Goal: Task Accomplishment & Management: Manage account settings

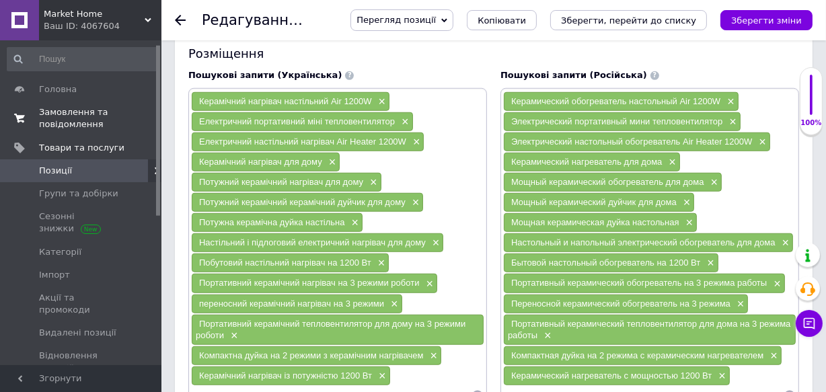
scroll to position [7, 0]
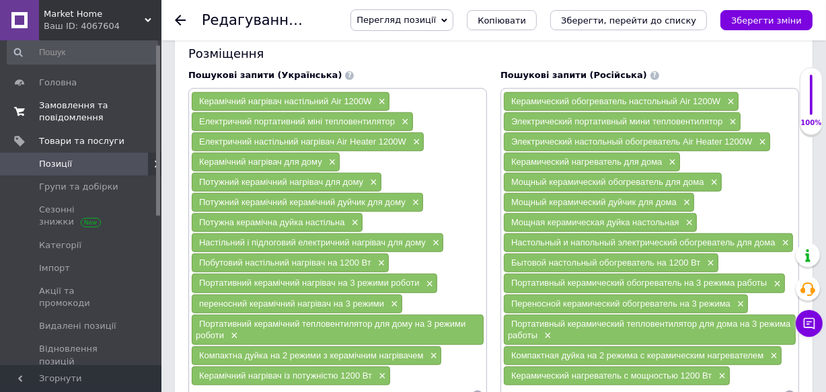
click at [108, 105] on span "Замовлення та повідомлення" at bounding box center [81, 112] width 85 height 24
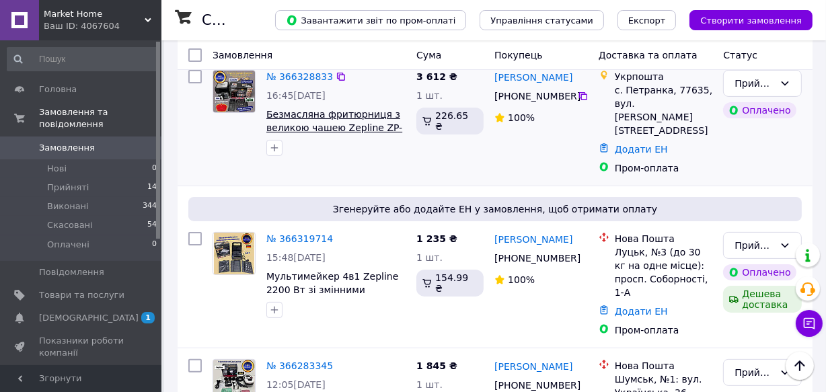
scroll to position [244, 0]
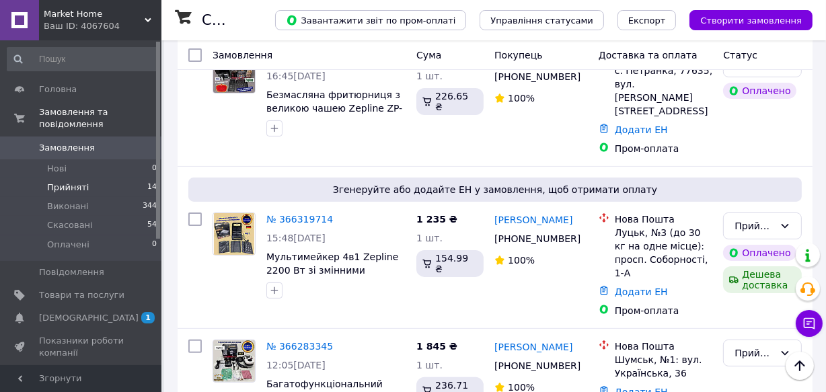
click at [70, 182] on span "Прийняті" at bounding box center [68, 188] width 42 height 12
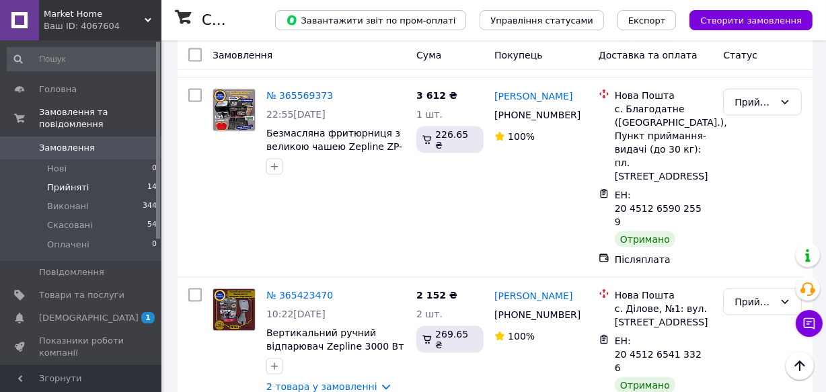
scroll to position [1720, 0]
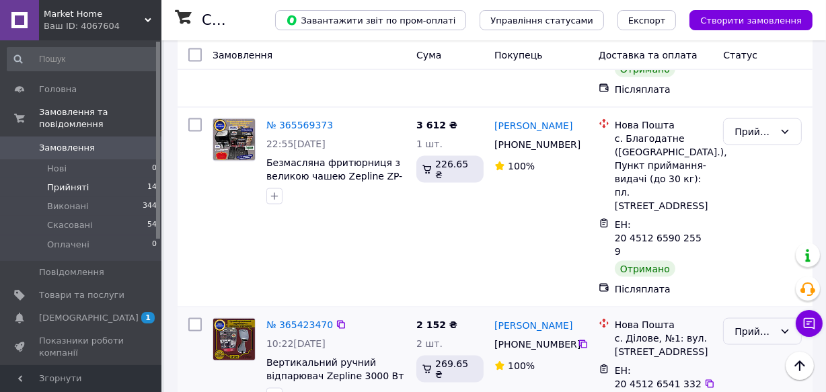
click at [737, 324] on div "Прийнято" at bounding box center [755, 331] width 40 height 15
click at [738, 153] on li "Виконано" at bounding box center [763, 157] width 77 height 24
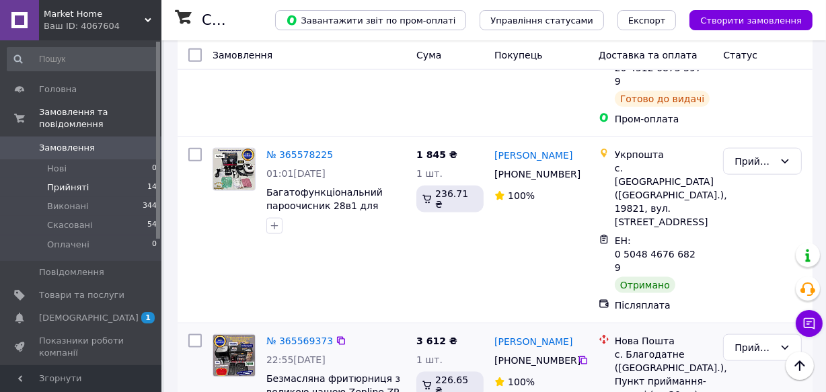
scroll to position [1475, 0]
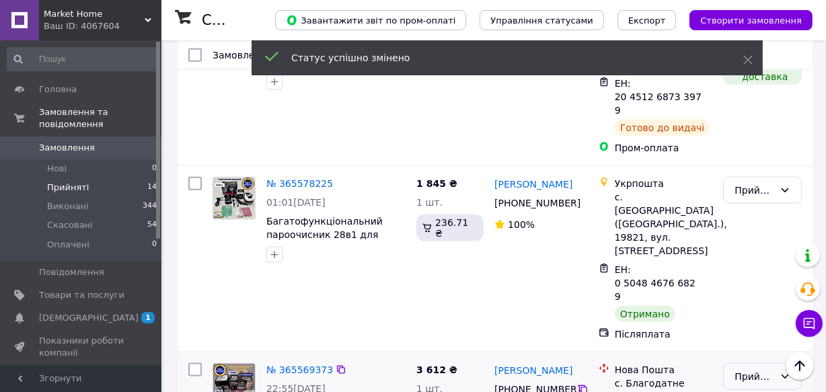
click at [763, 369] on div "Прийнято" at bounding box center [755, 376] width 40 height 15
click at [760, 225] on li "Виконано" at bounding box center [763, 229] width 77 height 24
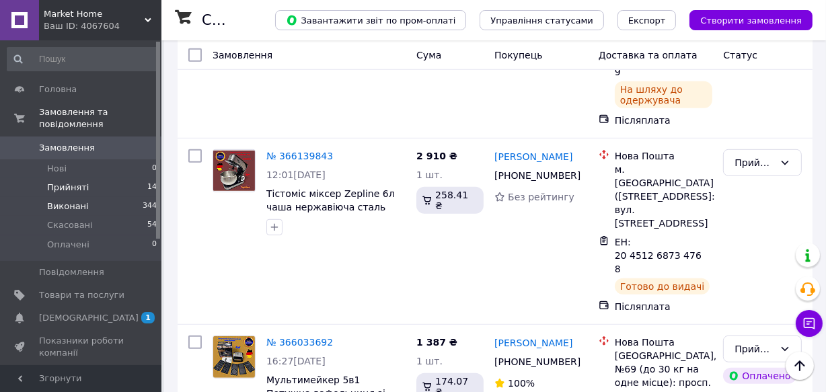
scroll to position [741, 0]
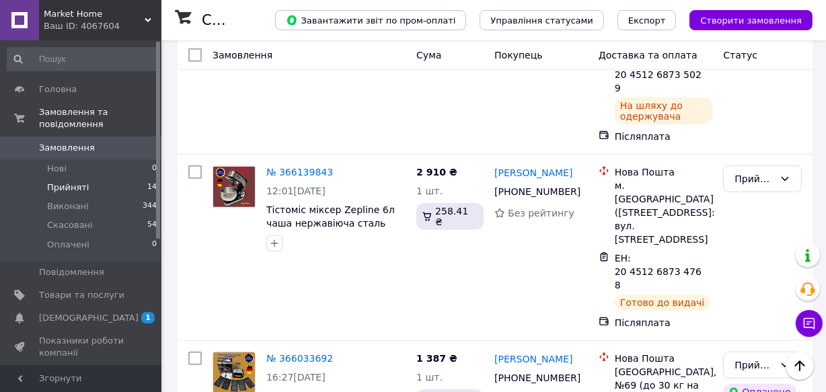
click at [61, 142] on span "Замовлення" at bounding box center [67, 148] width 56 height 12
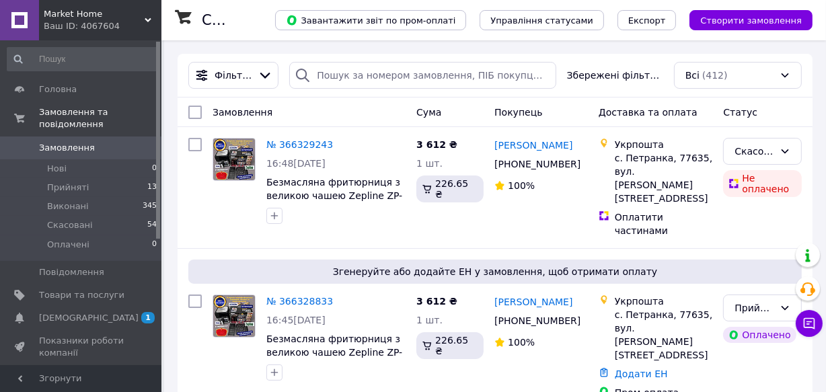
click at [69, 142] on span "Замовлення" at bounding box center [67, 148] width 56 height 12
click at [68, 312] on span "[DEMOGRAPHIC_DATA]" at bounding box center [89, 318] width 100 height 12
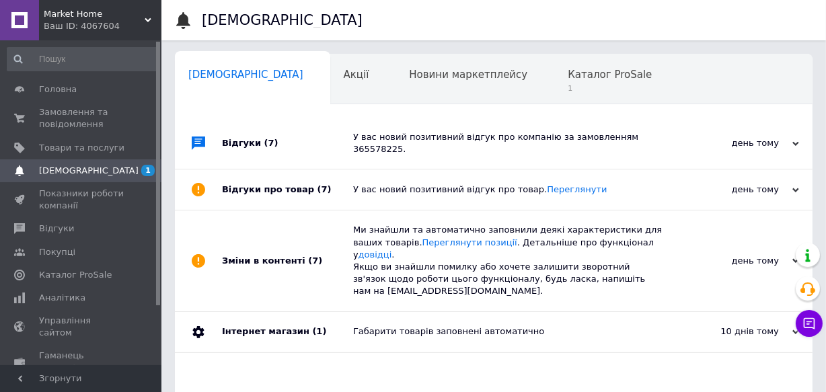
scroll to position [0, 7]
click at [561, 73] on span "Каталог ProSale" at bounding box center [603, 75] width 84 height 12
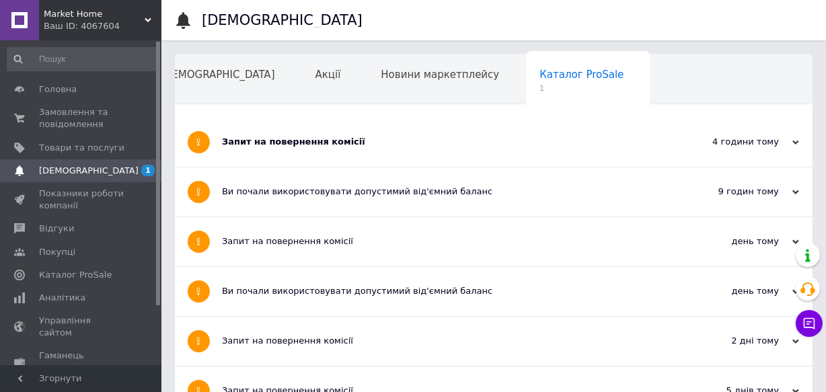
click at [476, 139] on div "Запит на повернення комісії" at bounding box center [443, 142] width 443 height 12
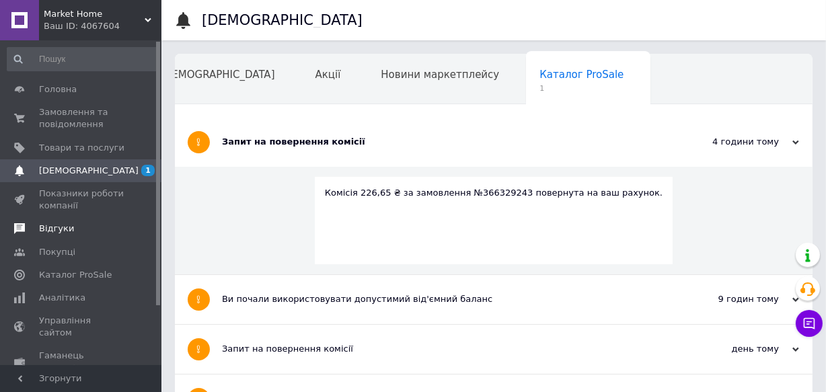
click at [54, 227] on span "Відгуки" at bounding box center [56, 229] width 35 height 12
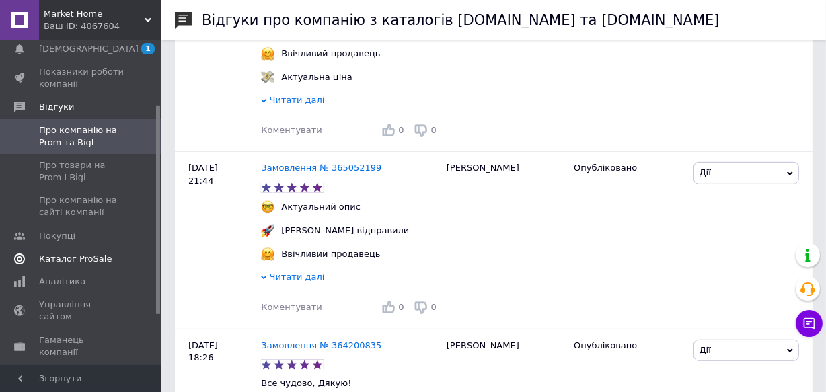
scroll to position [61, 0]
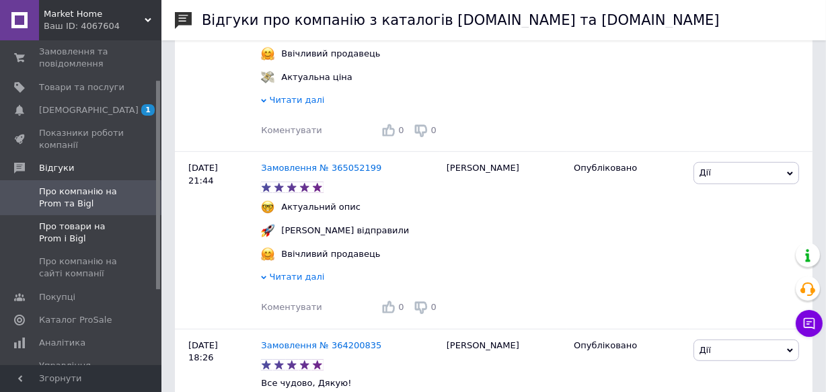
click at [100, 223] on span "Про товари на Prom і Bigl" at bounding box center [81, 233] width 85 height 24
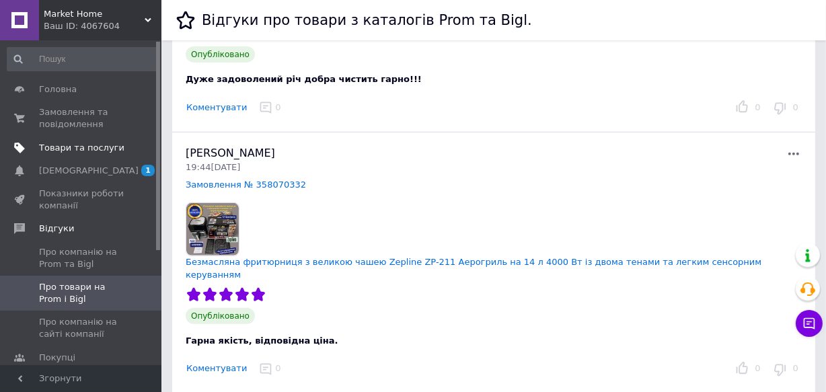
click at [87, 148] on span "Товари та послуги" at bounding box center [81, 148] width 85 height 12
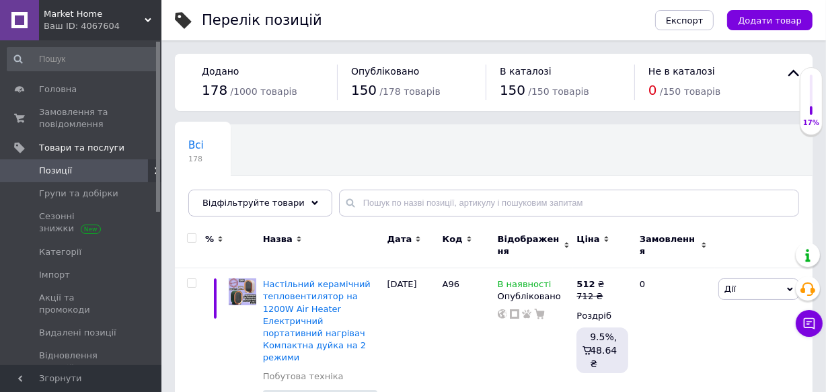
scroll to position [61, 0]
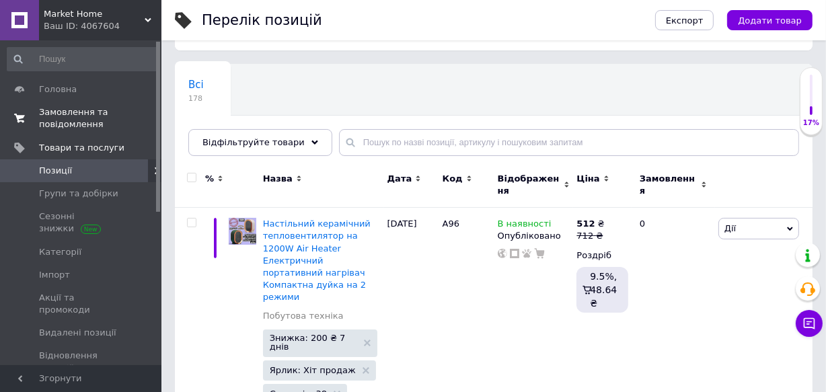
click at [50, 120] on span "Замовлення та повідомлення" at bounding box center [81, 118] width 85 height 24
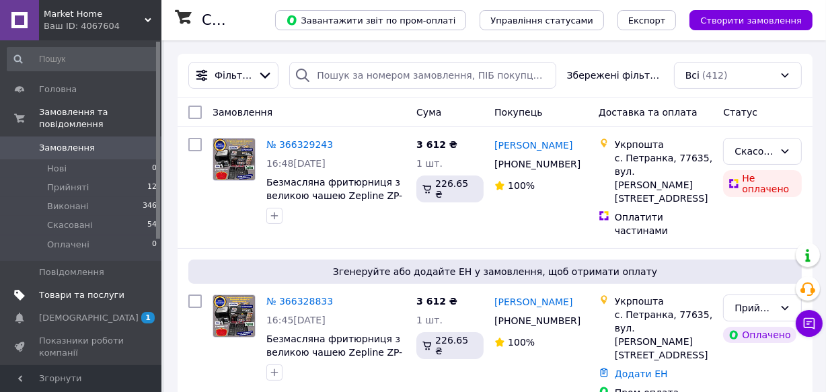
click at [36, 284] on link "Товари та послуги" at bounding box center [82, 295] width 165 height 23
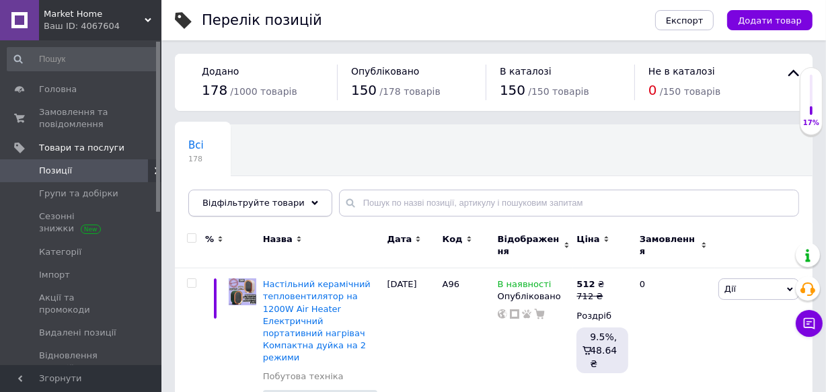
click at [235, 200] on span "Відфільтруйте товари" at bounding box center [254, 203] width 102 height 10
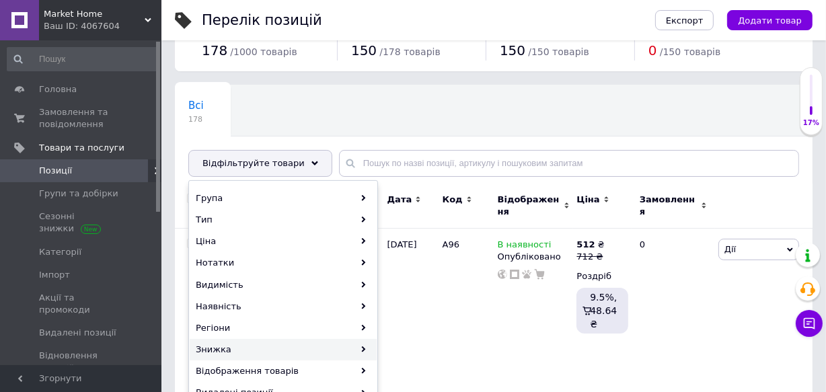
scroll to position [61, 0]
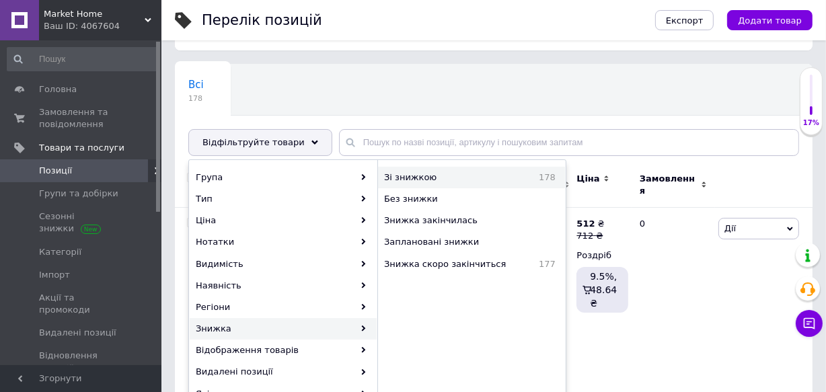
click at [404, 176] on span "Зі знижкою" at bounding box center [443, 178] width 119 height 12
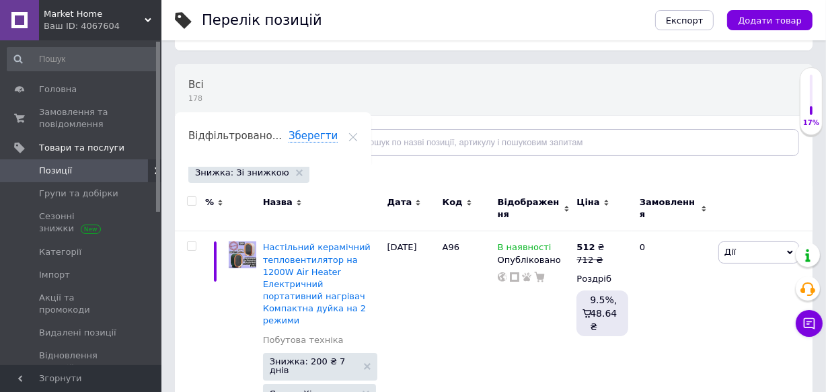
click at [191, 203] on input "checkbox" at bounding box center [191, 201] width 9 height 9
checkbox input "true"
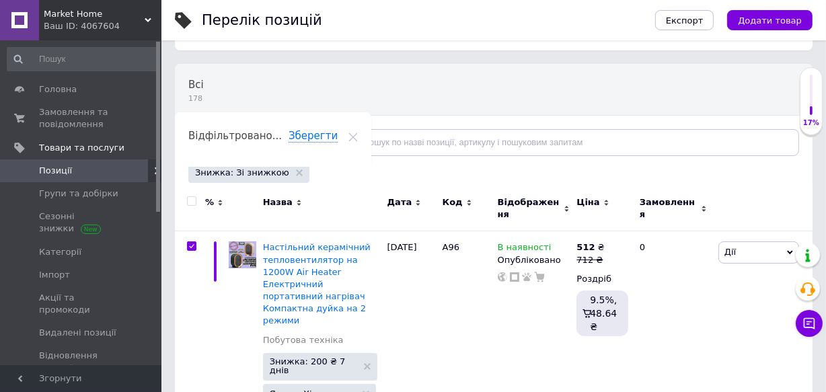
checkbox input "true"
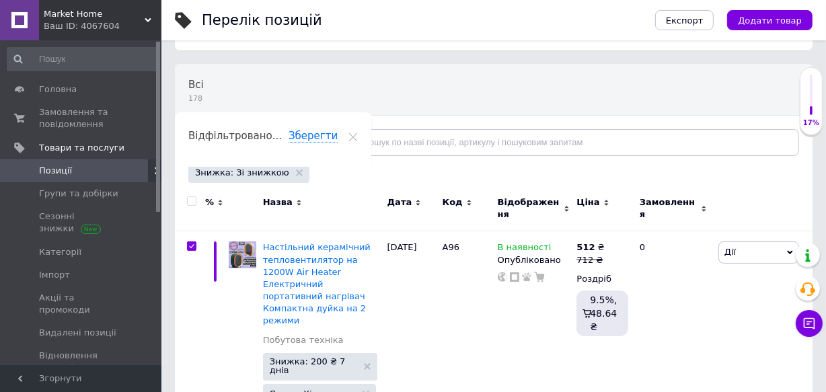
checkbox input "true"
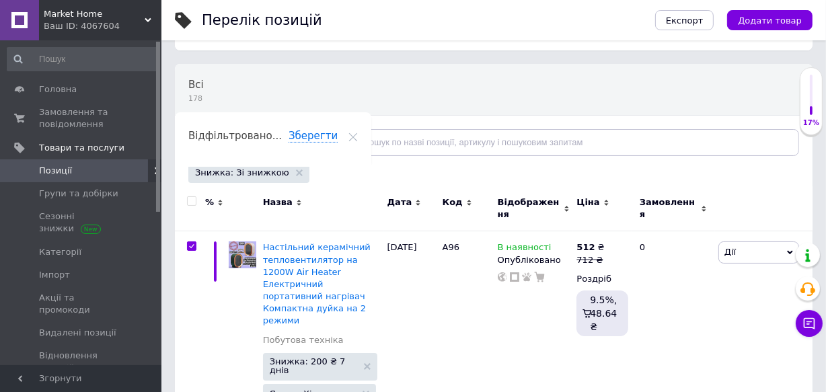
checkbox input "true"
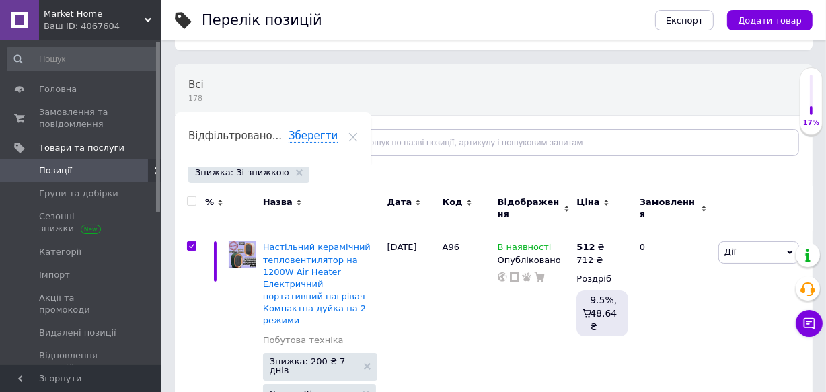
checkbox input "true"
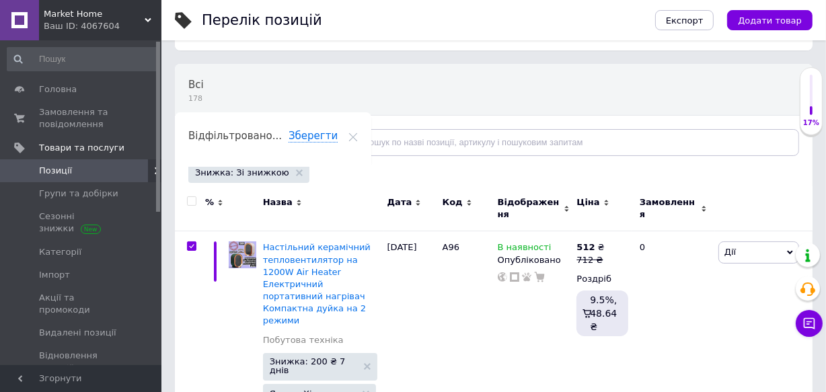
checkbox input "true"
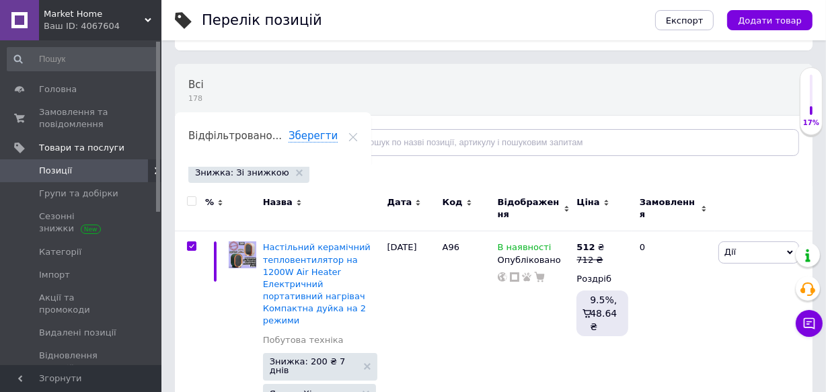
checkbox input "true"
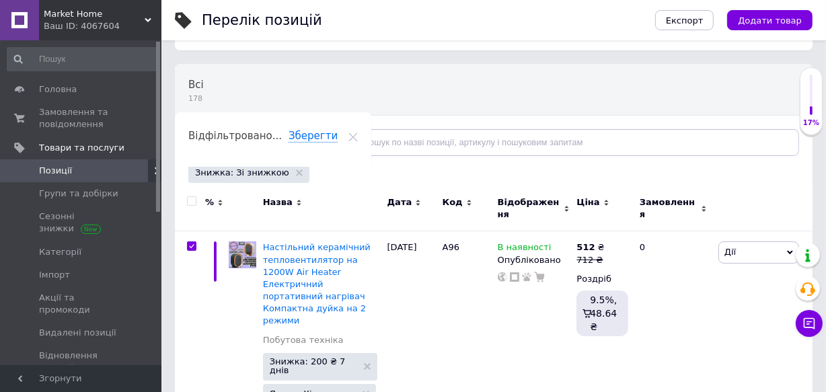
checkbox input "true"
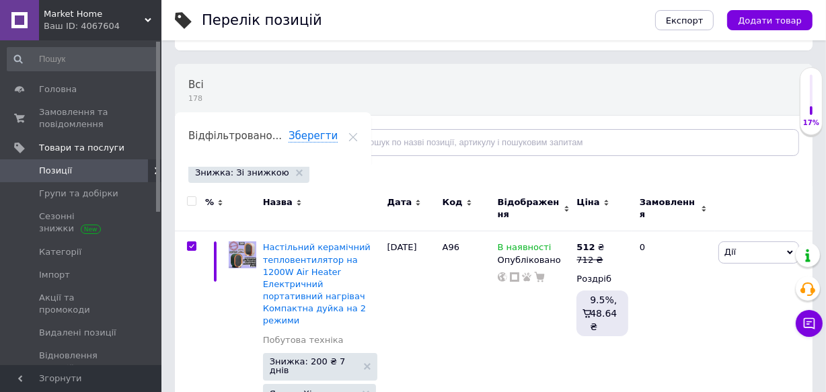
checkbox input "true"
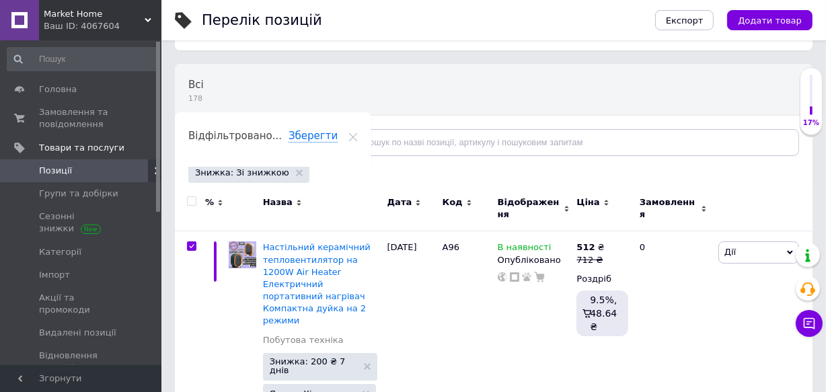
checkbox input "true"
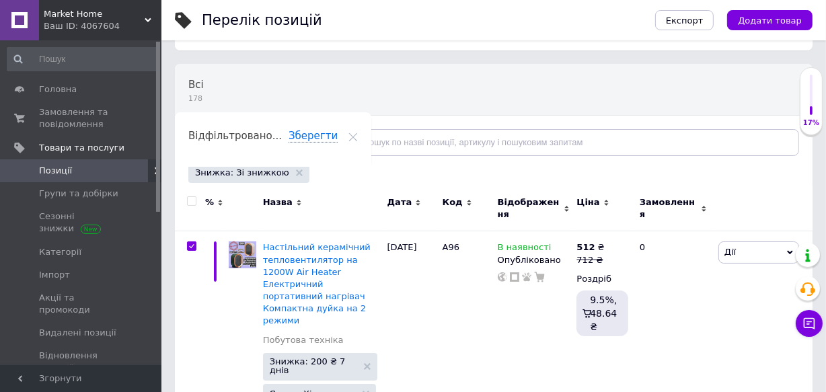
checkbox input "true"
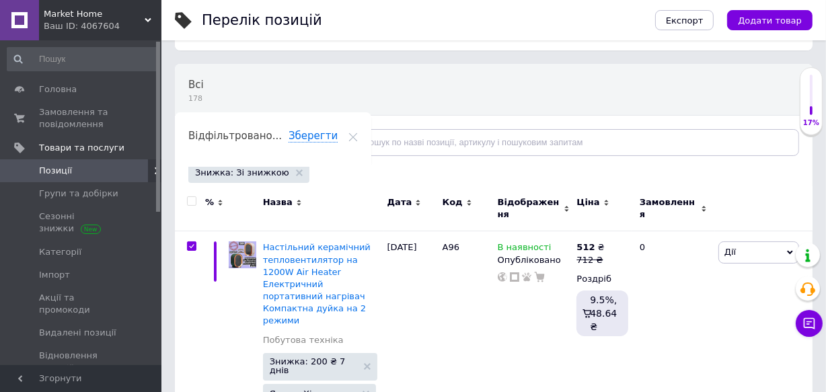
checkbox input "true"
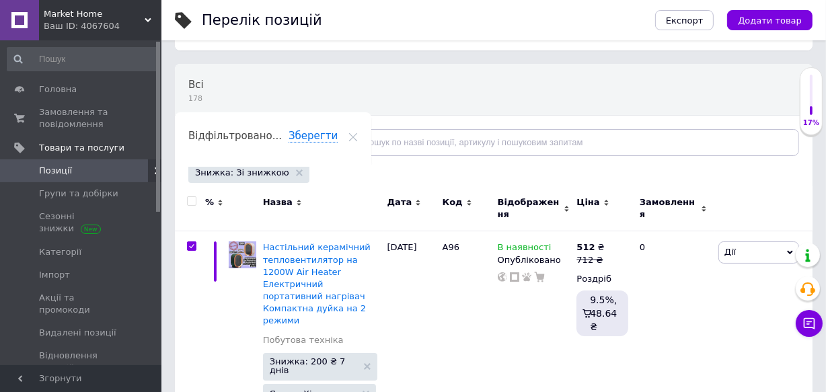
checkbox input "true"
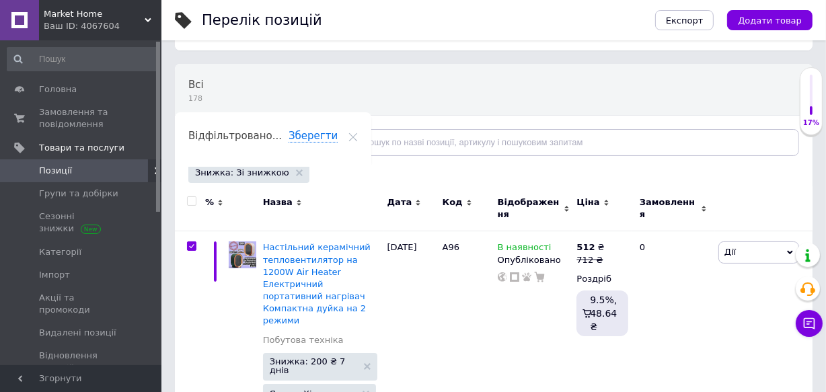
checkbox input "true"
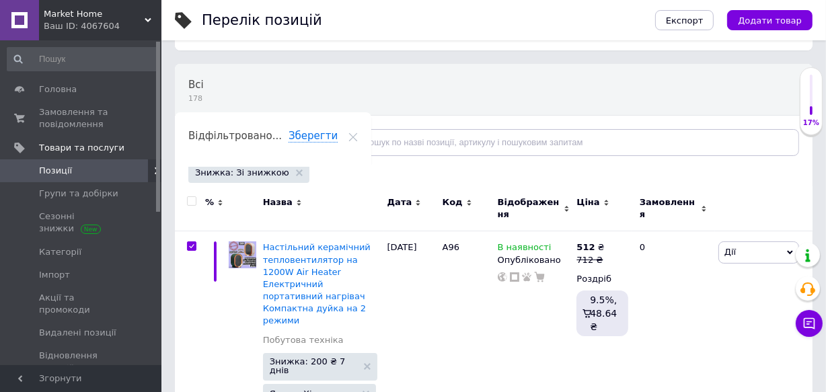
checkbox input "true"
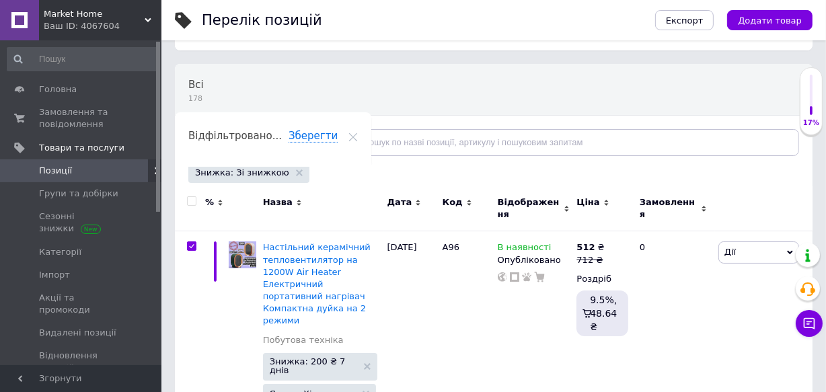
checkbox input "true"
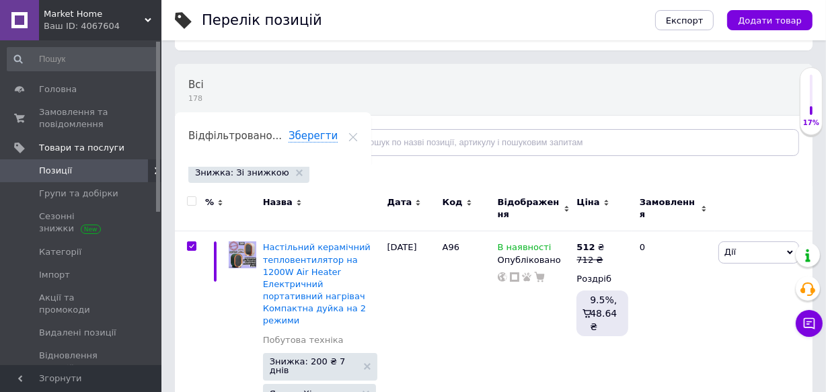
checkbox input "true"
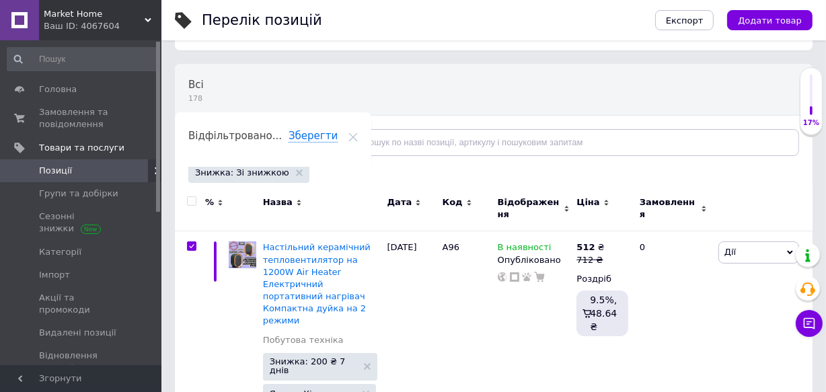
checkbox input "true"
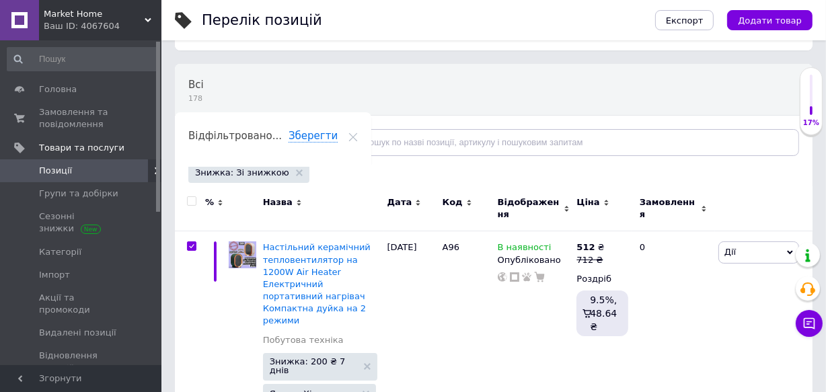
checkbox input "true"
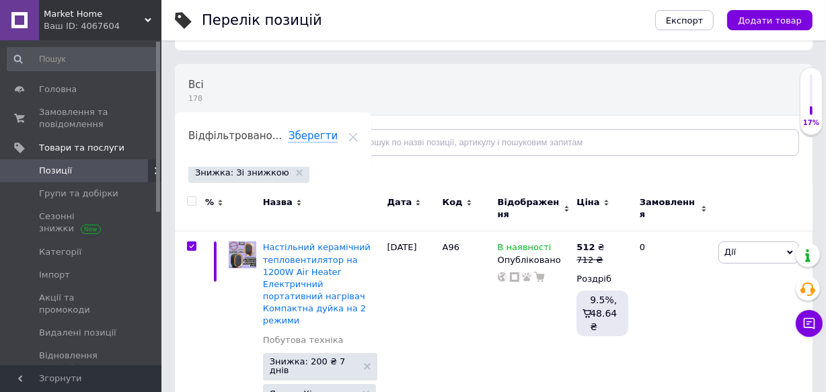
checkbox input "true"
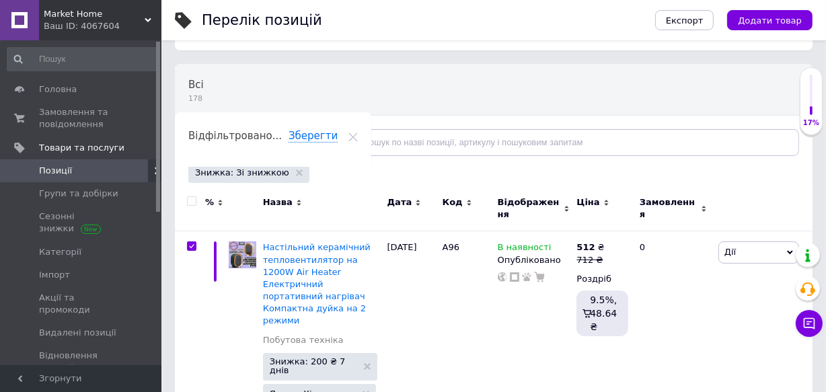
checkbox input "true"
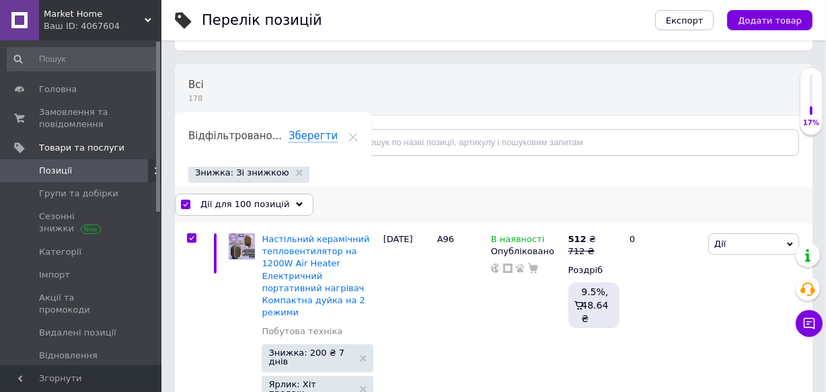
click at [281, 210] on div "Дії для 100 позицій" at bounding box center [244, 205] width 139 height 22
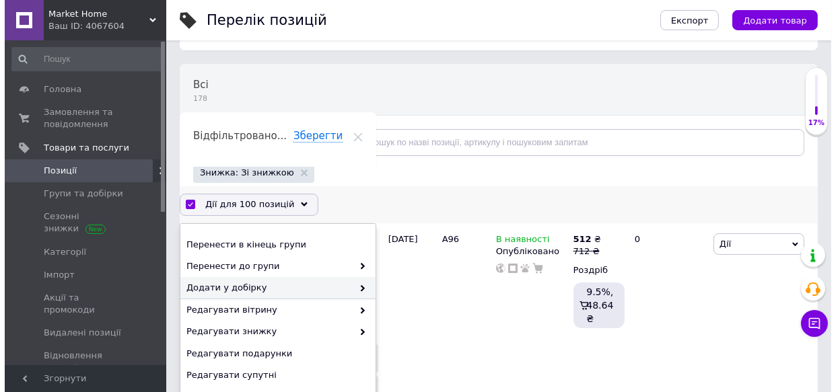
scroll to position [61, 0]
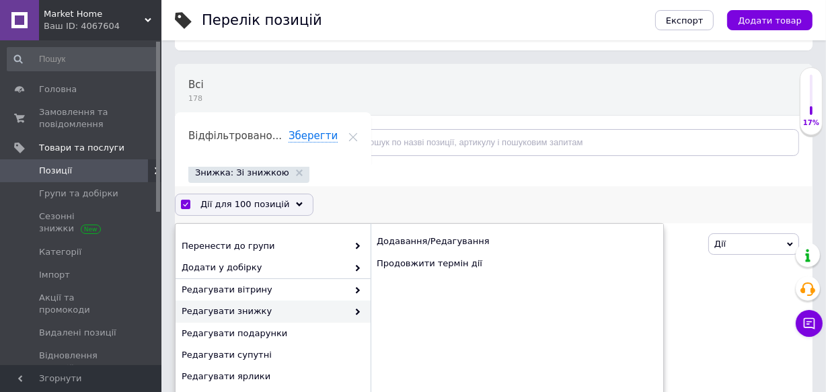
click at [264, 311] on span "Редагувати знижку" at bounding box center [265, 311] width 166 height 12
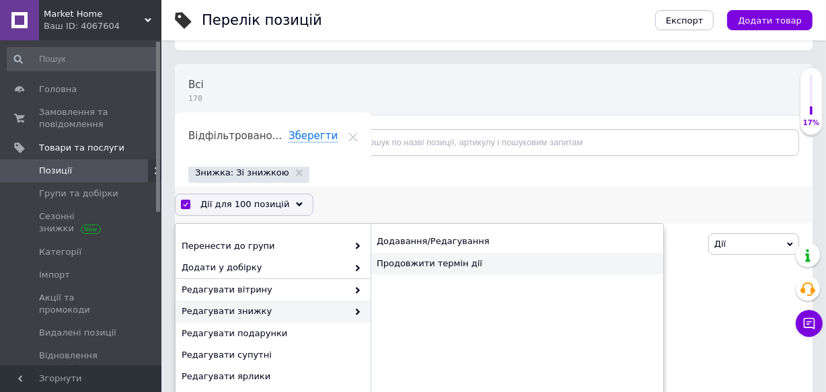
click at [418, 266] on div "Продовжити термін дії" at bounding box center [517, 264] width 293 height 22
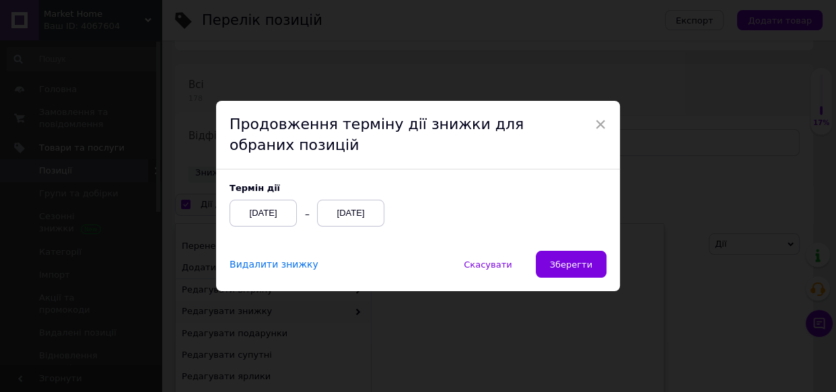
click at [340, 215] on div "[DATE]" at bounding box center [350, 213] width 67 height 27
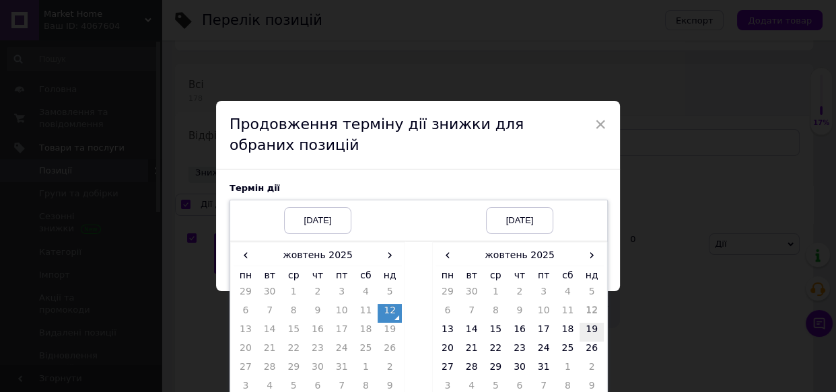
click at [593, 329] on td "19" at bounding box center [591, 332] width 24 height 19
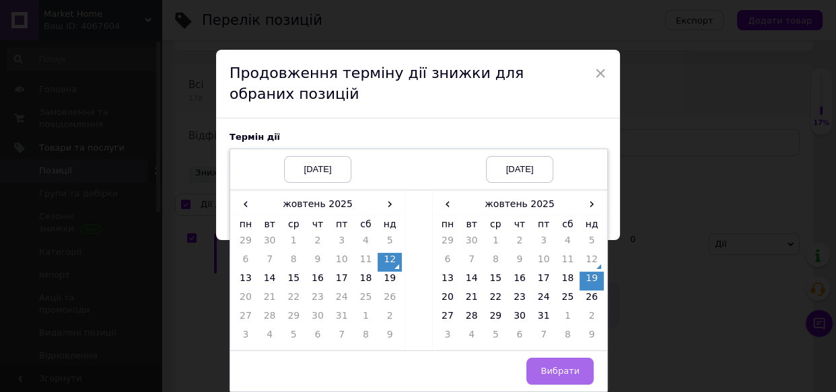
click at [554, 364] on button "Вибрати" at bounding box center [559, 371] width 67 height 27
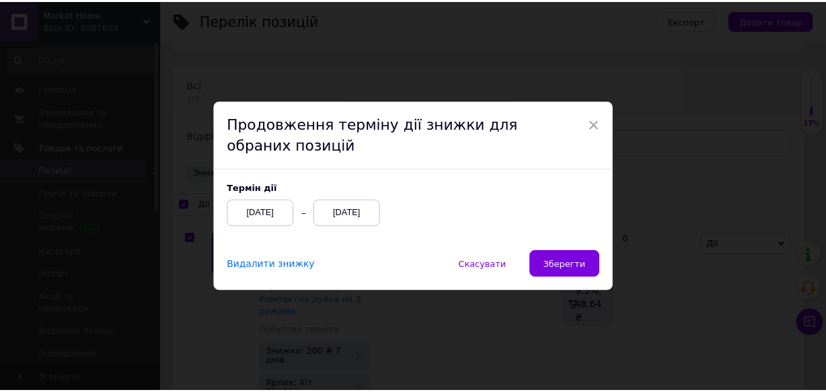
scroll to position [0, 0]
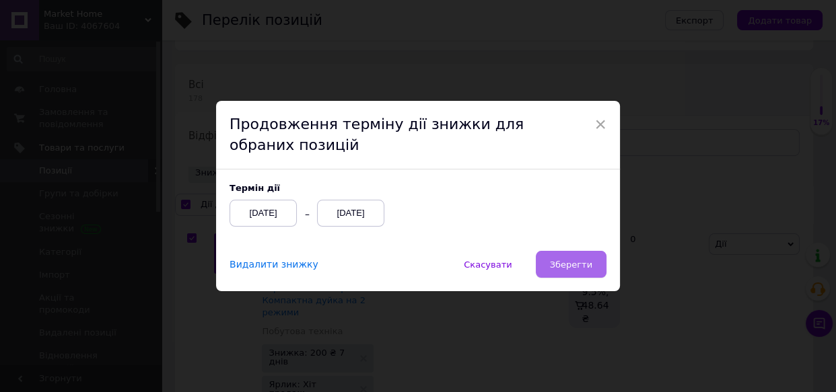
click at [575, 256] on button "Зберегти" at bounding box center [571, 264] width 71 height 27
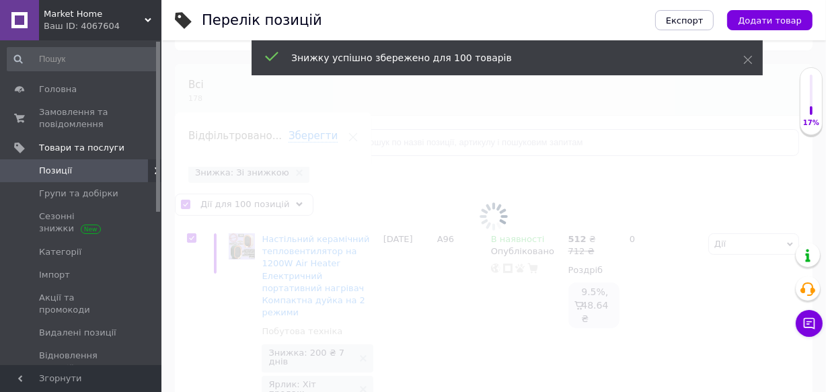
click at [571, 260] on div at bounding box center [493, 216] width 665 height 352
checkbox input "false"
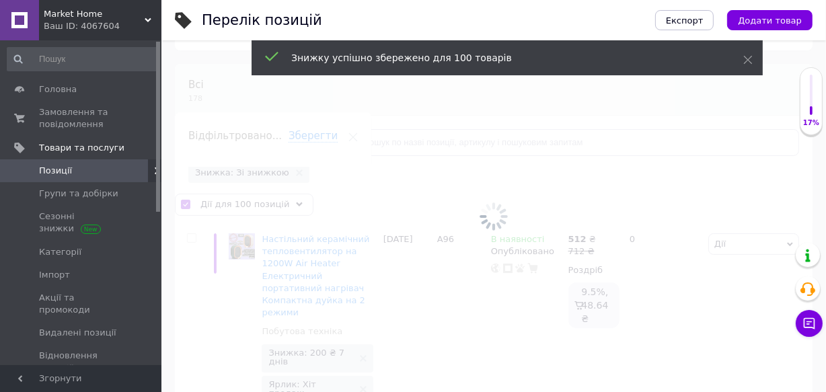
checkbox input "false"
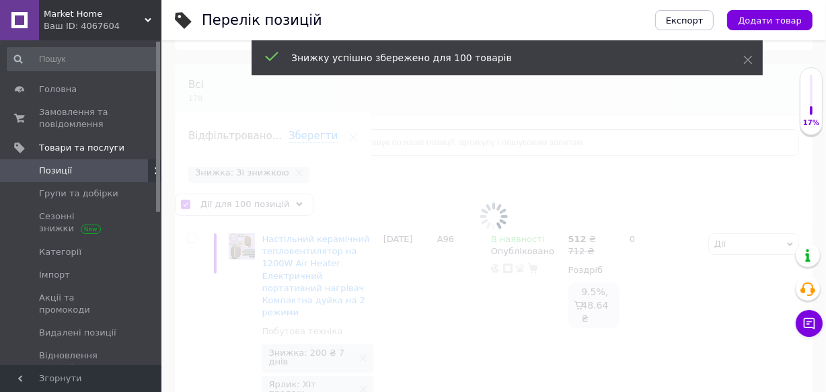
checkbox input "false"
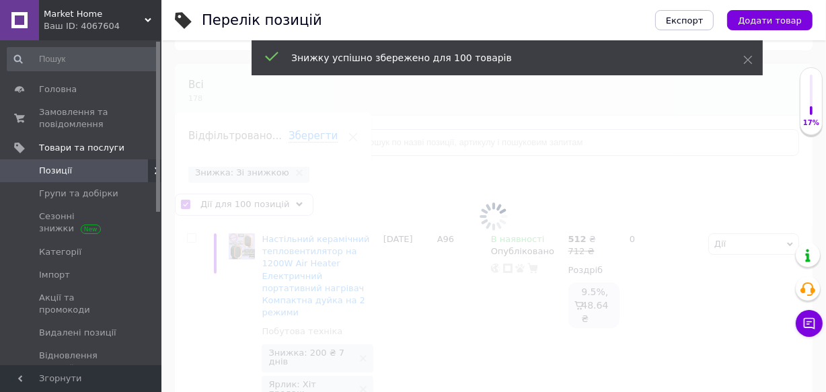
checkbox input "false"
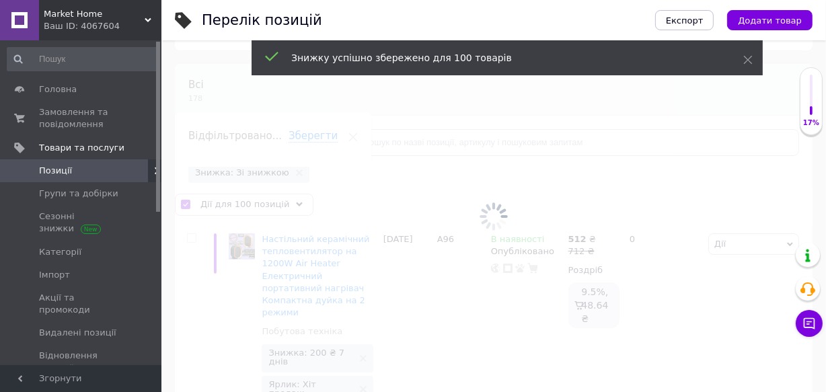
checkbox input "false"
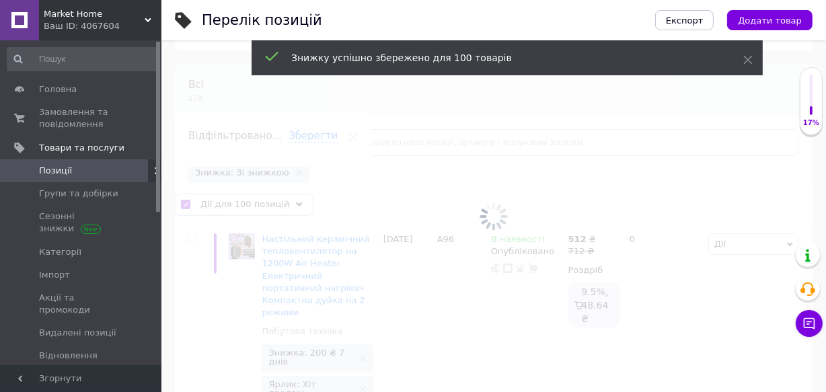
checkbox input "false"
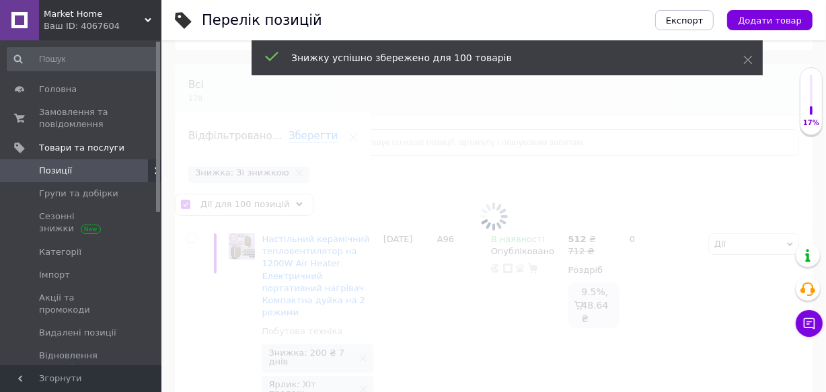
checkbox input "false"
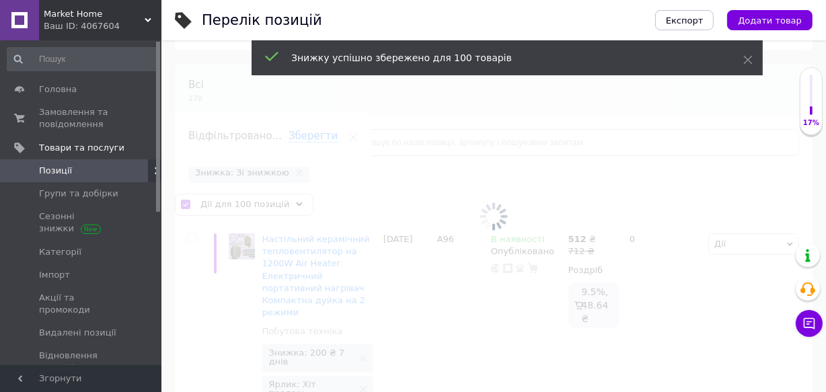
checkbox input "false"
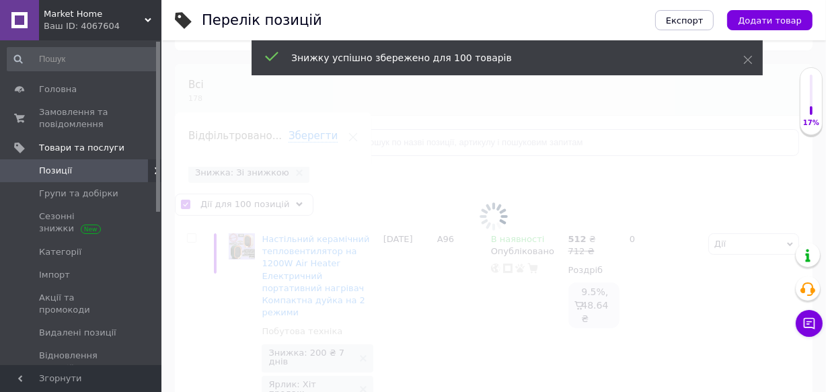
checkbox input "false"
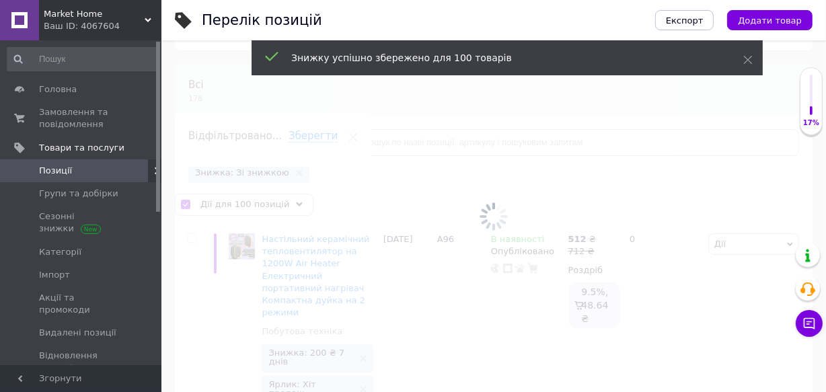
checkbox input "false"
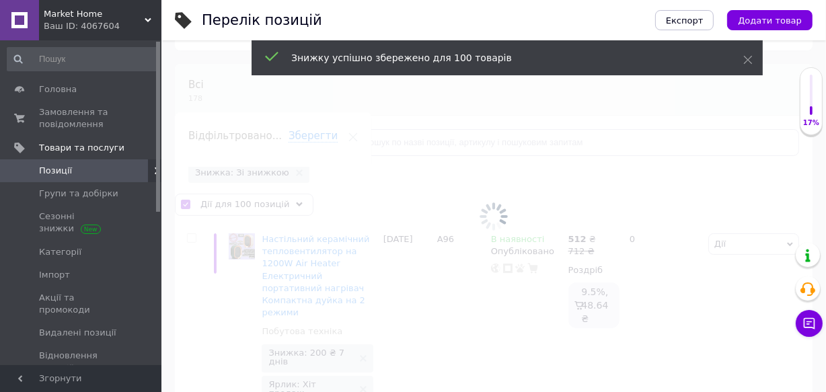
checkbox input "false"
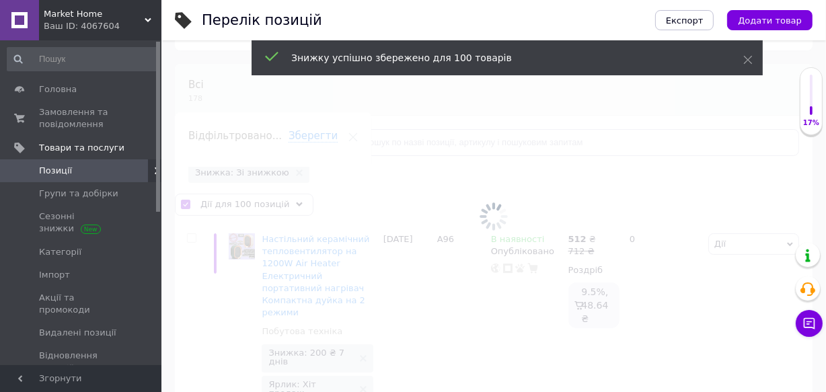
checkbox input "false"
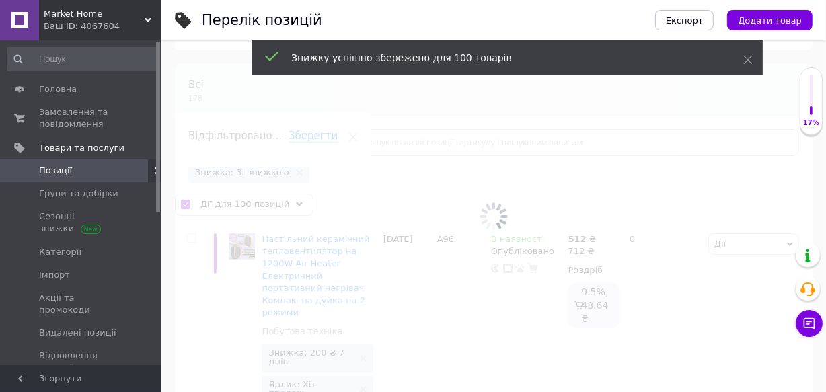
checkbox input "false"
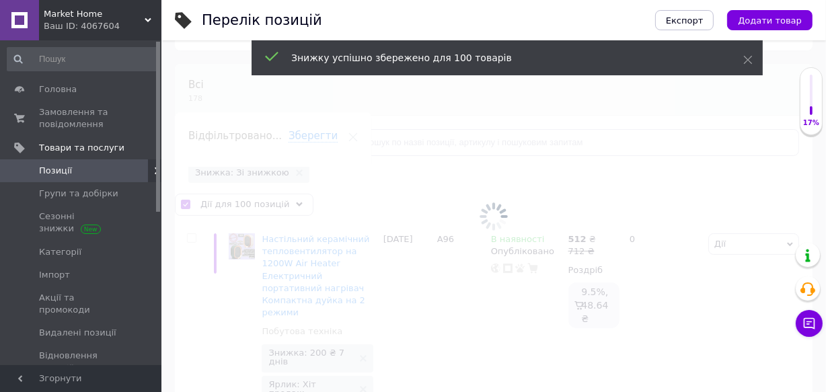
checkbox input "false"
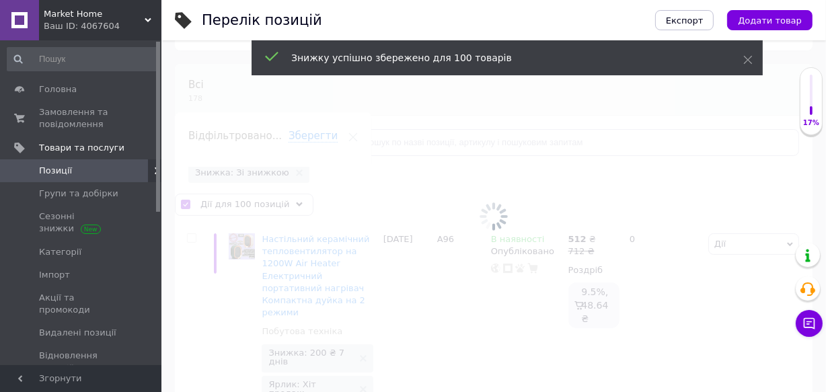
checkbox input "false"
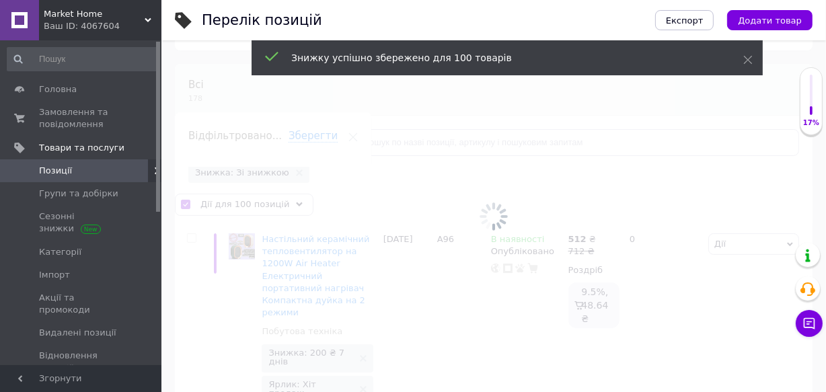
checkbox input "false"
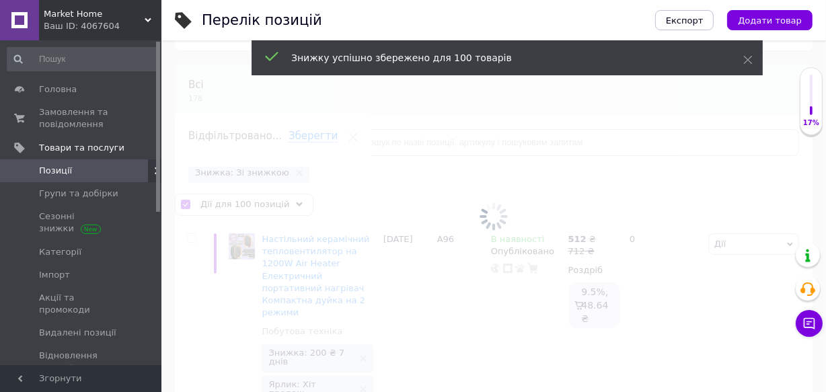
checkbox input "false"
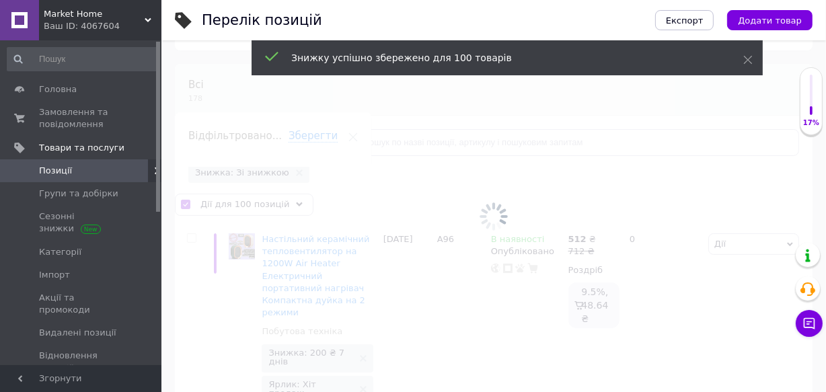
checkbox input "false"
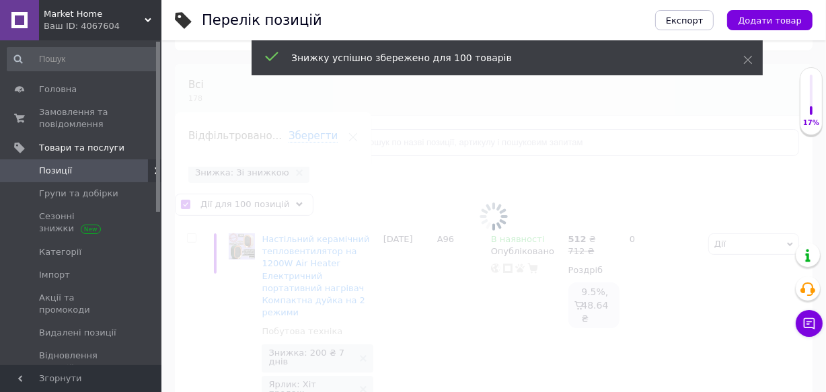
checkbox input "false"
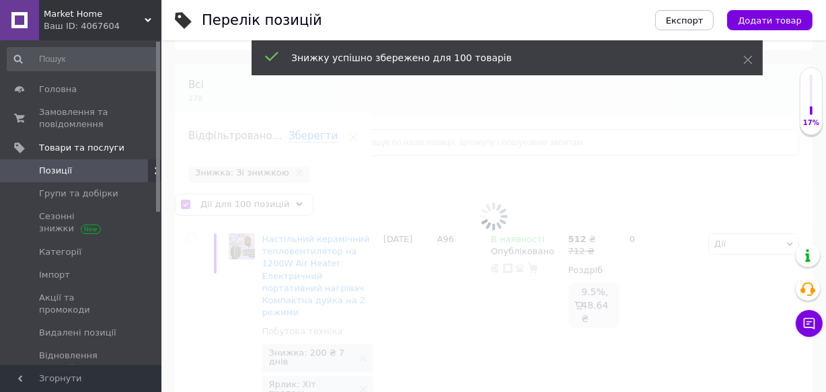
checkbox input "false"
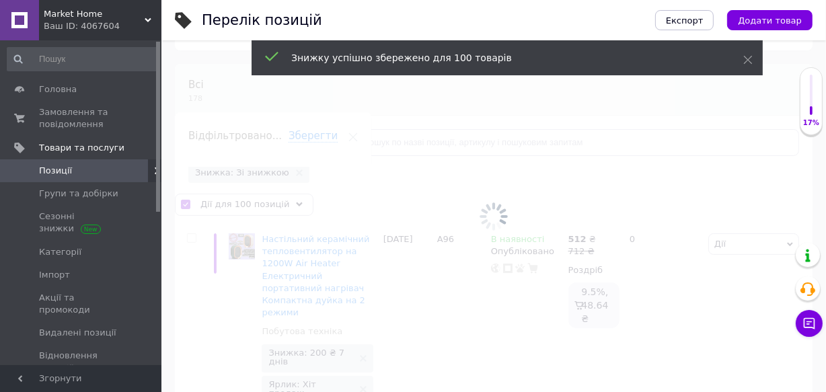
checkbox input "false"
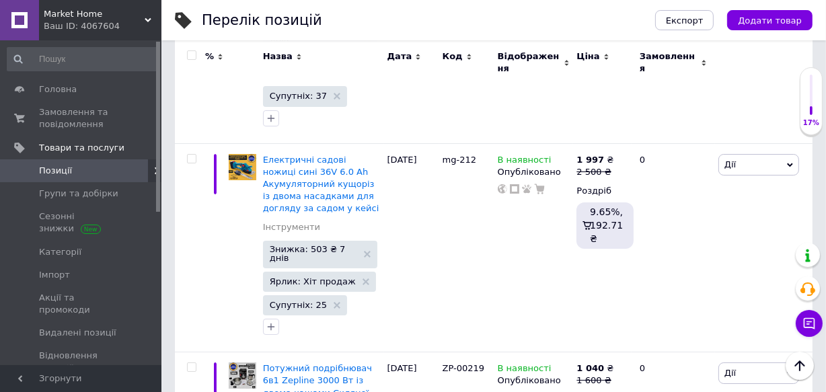
scroll to position [20184, 0]
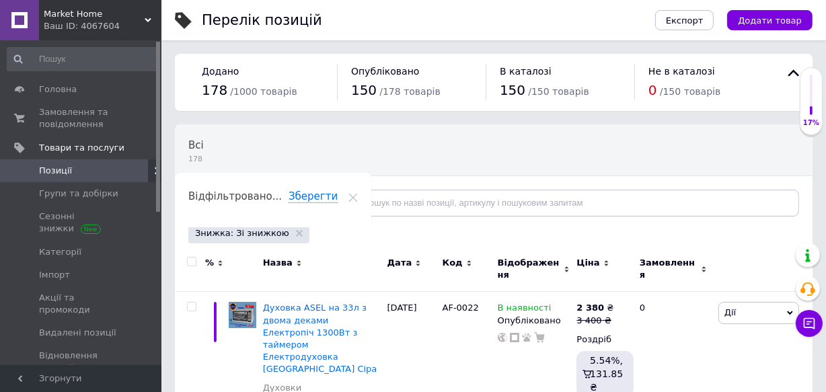
click at [190, 264] on input "checkbox" at bounding box center [191, 262] width 9 height 9
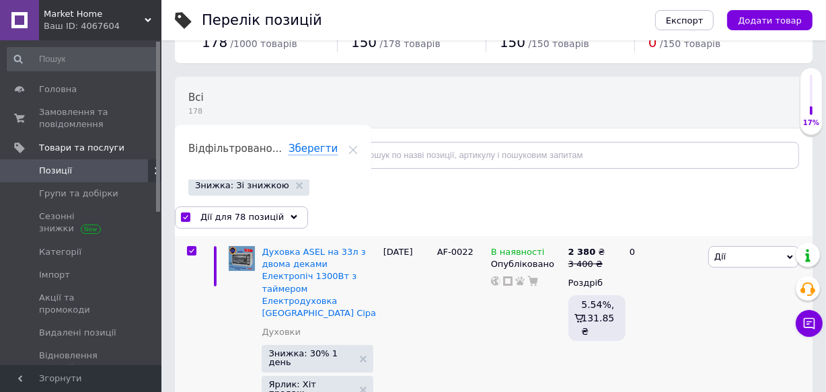
scroll to position [61, 0]
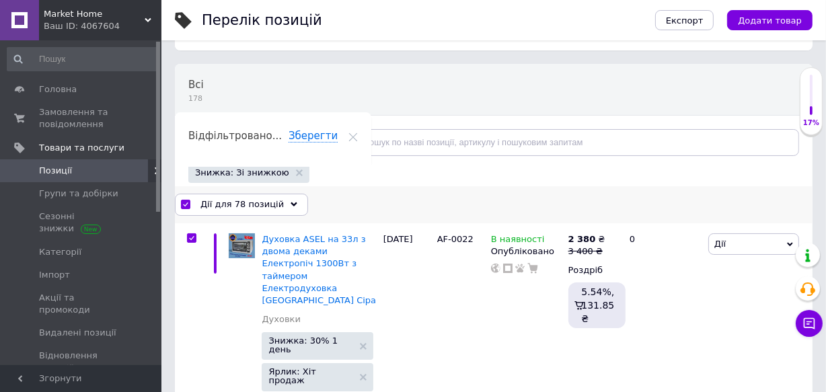
click at [283, 196] on div "Дії для 78 позицій" at bounding box center [241, 205] width 133 height 22
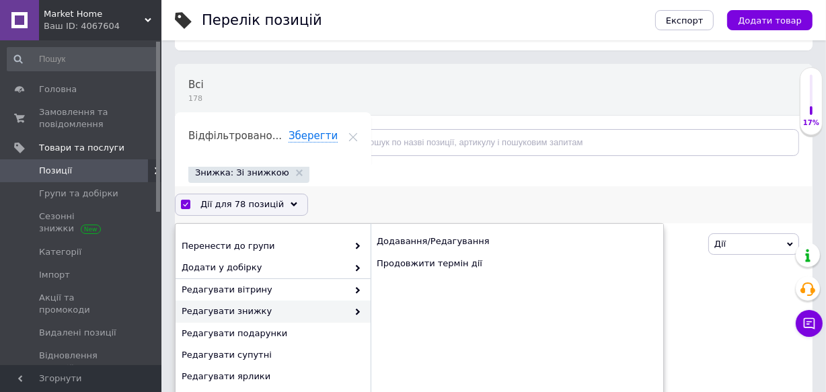
click at [257, 308] on span "Редагувати знижку" at bounding box center [265, 311] width 166 height 12
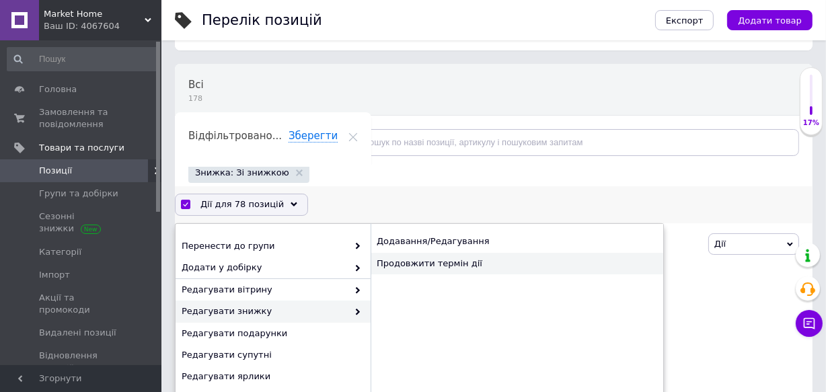
click at [480, 262] on div "Продовжити термін дії" at bounding box center [517, 264] width 293 height 22
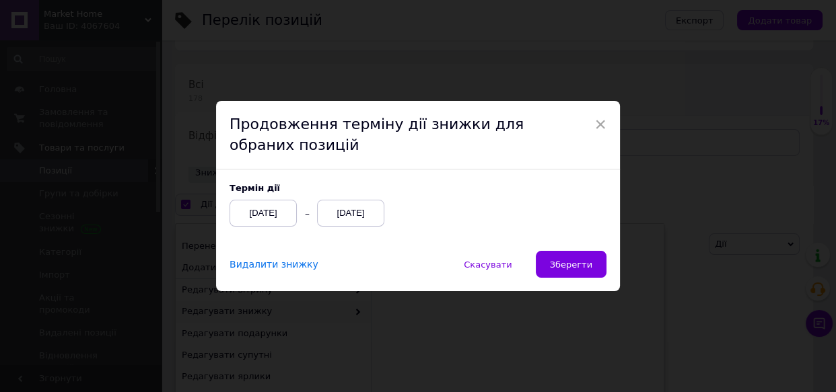
click at [567, 249] on div "Термін дії [DATE] [DATE]" at bounding box center [418, 210] width 404 height 81
click at [573, 260] on span "Зберегти" at bounding box center [571, 265] width 42 height 10
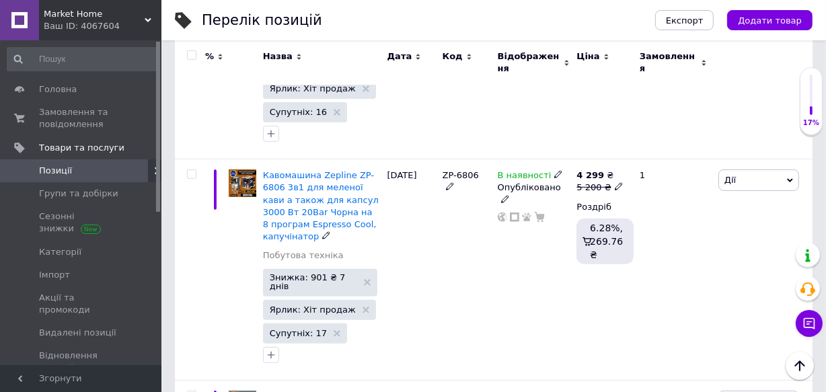
scroll to position [0, 0]
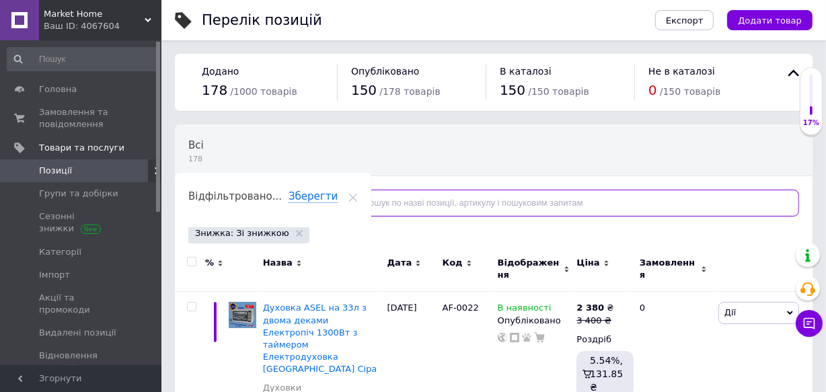
click at [348, 207] on input "text" at bounding box center [569, 203] width 460 height 27
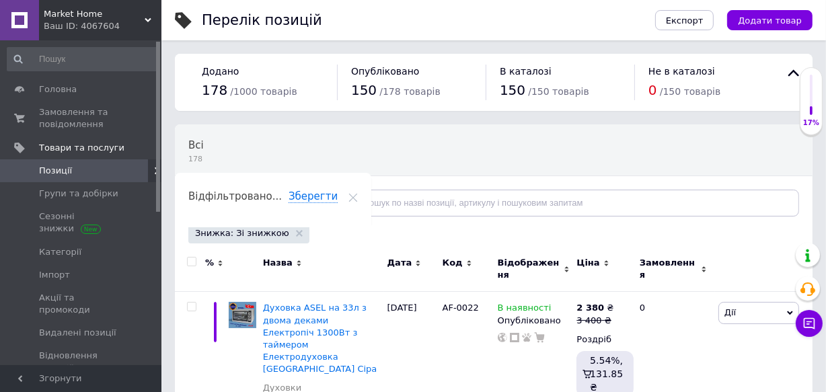
click at [114, 163] on link "Позиції" at bounding box center [82, 170] width 165 height 23
